Goal: Task Accomplishment & Management: Manage account settings

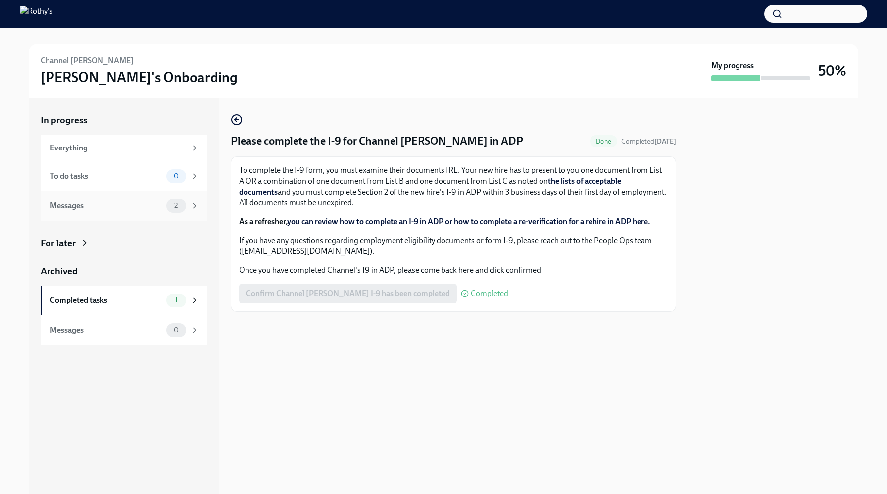
click at [73, 206] on div "Messages" at bounding box center [106, 205] width 112 height 11
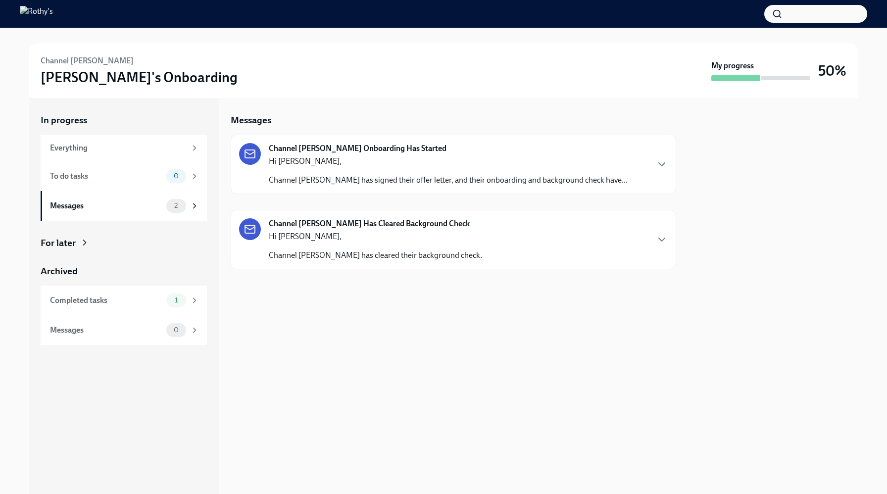
click at [371, 185] on p "Channel [PERSON_NAME] has signed their offer letter, and their onboarding and b…" at bounding box center [448, 180] width 359 height 11
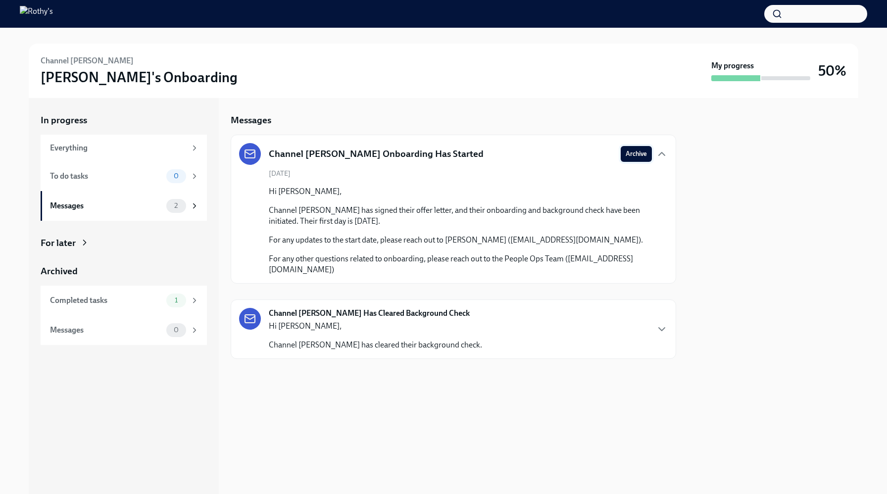
click at [636, 150] on span "Archive" at bounding box center [636, 154] width 21 height 10
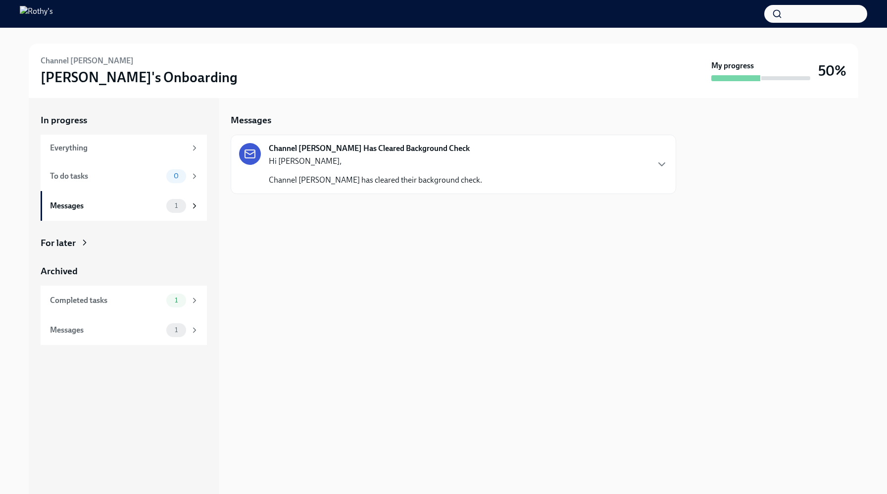
click at [310, 300] on div "Messages Channel [PERSON_NAME] Has Cleared Background Check Hi [PERSON_NAME], C…" at bounding box center [454, 296] width 446 height 396
click at [316, 147] on strong "Channel [PERSON_NAME] Has Cleared Background Check" at bounding box center [369, 148] width 201 height 11
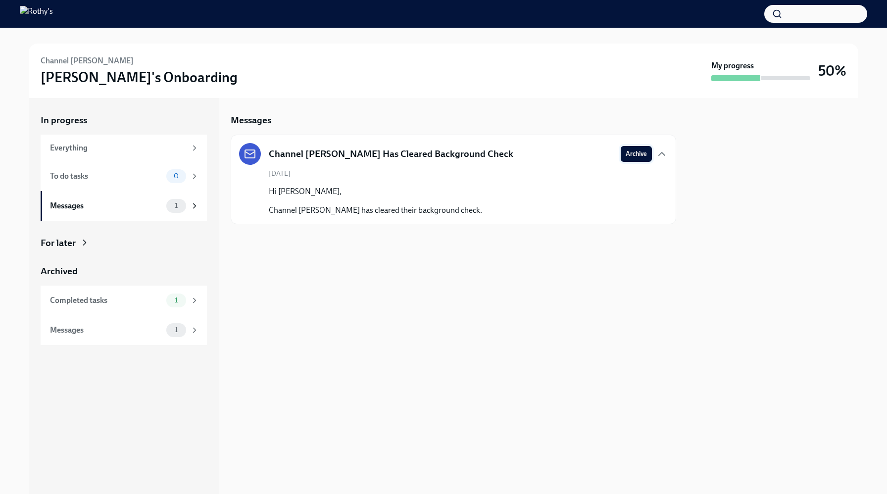
click at [637, 150] on span "Archive" at bounding box center [636, 154] width 21 height 10
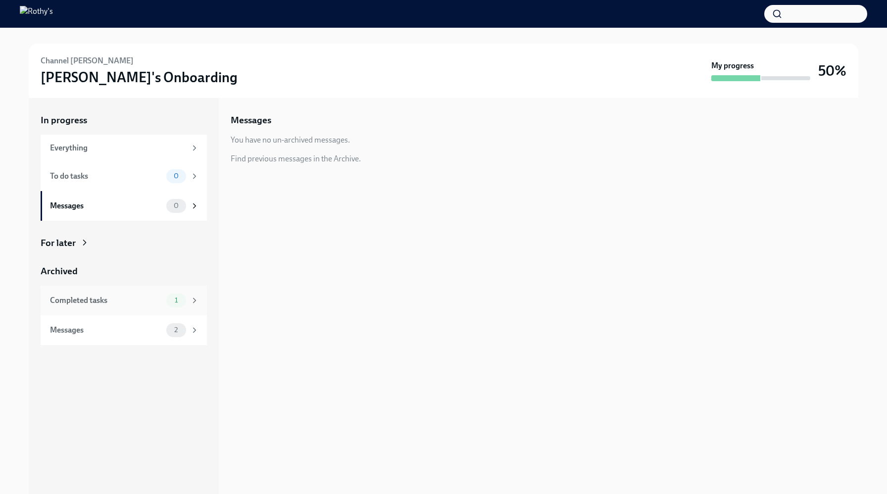
click at [77, 303] on div "Completed tasks" at bounding box center [106, 300] width 112 height 11
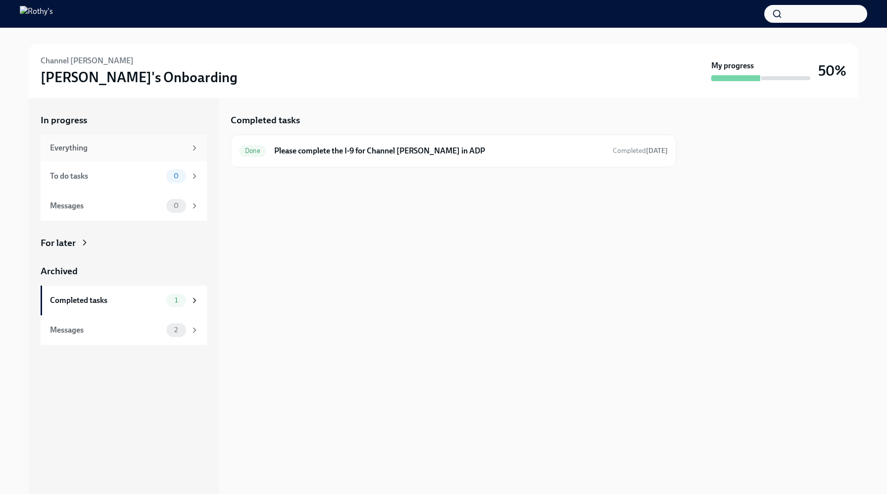
click at [61, 150] on div "Everything" at bounding box center [118, 148] width 136 height 11
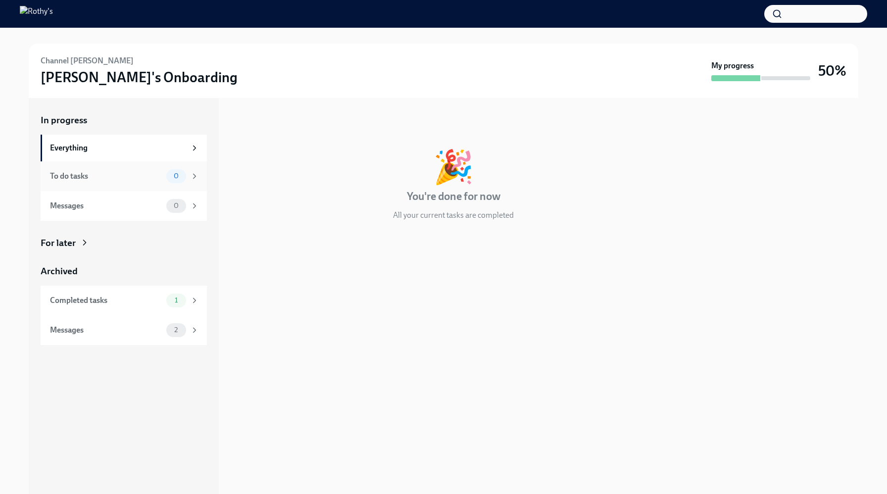
click at [65, 176] on div "To do tasks" at bounding box center [106, 176] width 112 height 11
click at [84, 208] on div "Messages" at bounding box center [106, 205] width 112 height 11
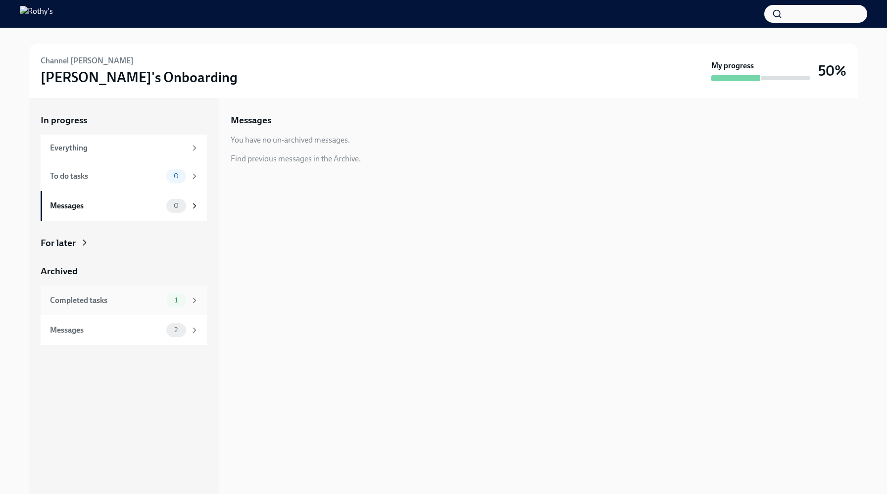
click at [70, 302] on div "Completed tasks" at bounding box center [106, 300] width 112 height 11
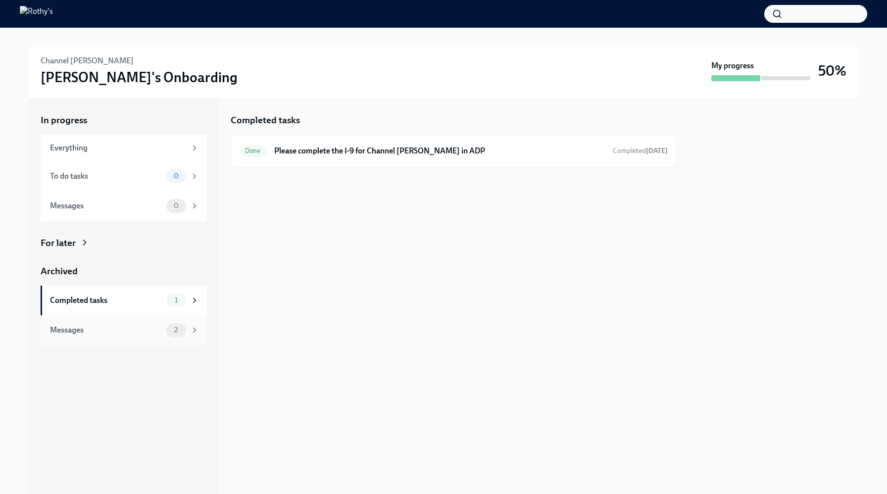
click at [59, 331] on div "Messages" at bounding box center [106, 330] width 112 height 11
